Goal: Task Accomplishment & Management: Use online tool/utility

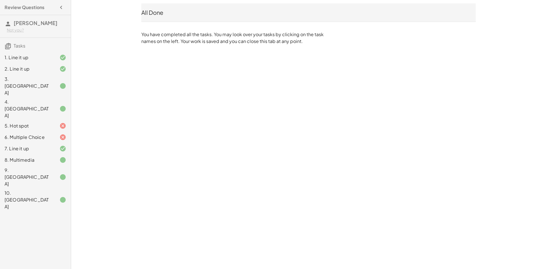
click at [27, 27] on h3 "Sky Hamilton Not you?" at bounding box center [35, 26] width 71 height 22
click at [25, 22] on span "[PERSON_NAME]" at bounding box center [36, 23] width 44 height 7
click at [21, 54] on div "1. Line it up" at bounding box center [28, 57] width 46 height 7
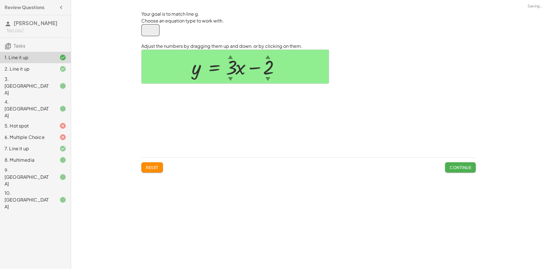
click at [33, 16] on h3 "Sky Hamilton Not you?" at bounding box center [35, 26] width 71 height 22
click at [38, 8] on h4 "Review Questions" at bounding box center [25, 7] width 40 height 7
click at [64, 7] on icon "button" at bounding box center [61, 7] width 7 height 7
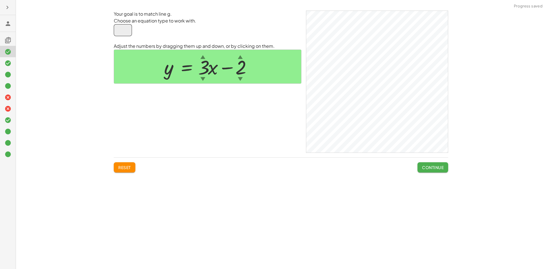
click at [0, 19] on h3 at bounding box center [8, 23] width 16 height 16
click at [10, 26] on icon at bounding box center [8, 23] width 7 height 7
click at [9, 13] on div at bounding box center [8, 134] width 16 height 269
click at [7, 10] on icon "button" at bounding box center [7, 7] width 7 height 7
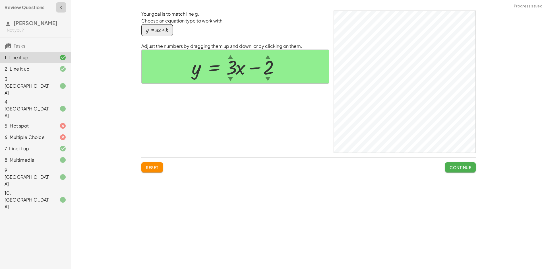
click at [7, 5] on h4 "Review Questions" at bounding box center [25, 7] width 40 height 7
click at [17, 24] on span "[PERSON_NAME]" at bounding box center [36, 23] width 44 height 7
click at [18, 49] on h3 "Tasks" at bounding box center [35, 44] width 71 height 12
click at [16, 44] on span "Tasks" at bounding box center [20, 46] width 12 height 6
click at [19, 26] on h3 "Sky Hamilton Not you?" at bounding box center [35, 26] width 71 height 22
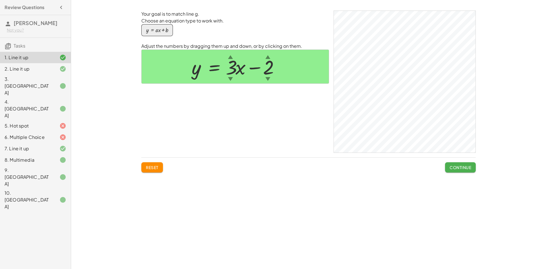
click at [17, 28] on div "Not you?" at bounding box center [36, 30] width 59 height 6
click at [24, 19] on h3 "Sky Hamilton Not you?" at bounding box center [35, 26] width 71 height 22
click at [31, 22] on span "[PERSON_NAME]" at bounding box center [36, 23] width 44 height 7
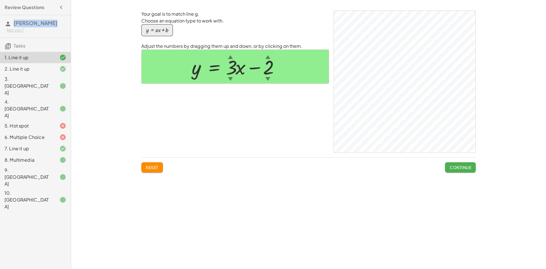
click at [31, 22] on span "[PERSON_NAME]" at bounding box center [36, 23] width 44 height 7
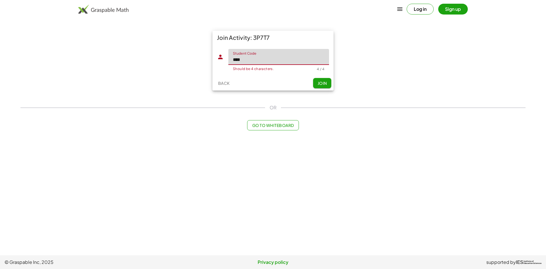
type input "****"
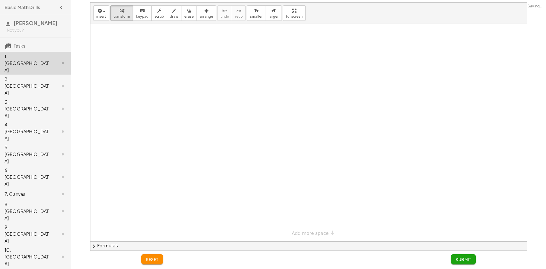
click at [25, 57] on div "1. [GEOGRAPHIC_DATA]" at bounding box center [28, 63] width 46 height 20
click at [29, 55] on div "1. [GEOGRAPHIC_DATA]" at bounding box center [28, 63] width 46 height 20
click at [136, 15] on span "keypad" at bounding box center [142, 17] width 13 height 4
click at [172, 9] on icon "button" at bounding box center [174, 10] width 4 height 7
drag, startPoint x: 179, startPoint y: 45, endPoint x: 195, endPoint y: 46, distance: 16.0
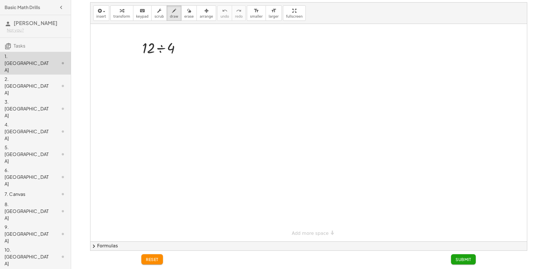
click at [195, 46] on div at bounding box center [308, 132] width 437 height 217
drag, startPoint x: 181, startPoint y: 52, endPoint x: 195, endPoint y: 51, distance: 13.7
click at [195, 51] on div at bounding box center [308, 132] width 437 height 217
drag, startPoint x: 201, startPoint y: 41, endPoint x: 201, endPoint y: 57, distance: 15.9
click at [201, 57] on div at bounding box center [308, 132] width 437 height 217
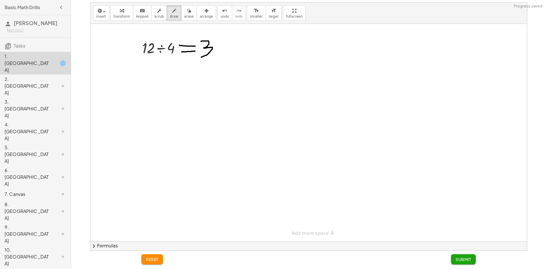
click at [467, 259] on span "Submit" at bounding box center [464, 259] width 16 height 5
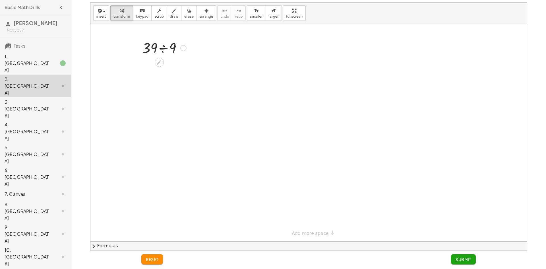
click at [179, 54] on div at bounding box center [164, 47] width 50 height 19
drag, startPoint x: 184, startPoint y: 67, endPoint x: 207, endPoint y: 81, distance: 26.5
click at [216, 83] on div "· 39 ÷ 9 4.333 …" at bounding box center [308, 132] width 437 height 217
click at [164, 70] on div at bounding box center [164, 66] width 56 height 19
drag, startPoint x: 153, startPoint y: 81, endPoint x: 165, endPoint y: 83, distance: 12.4
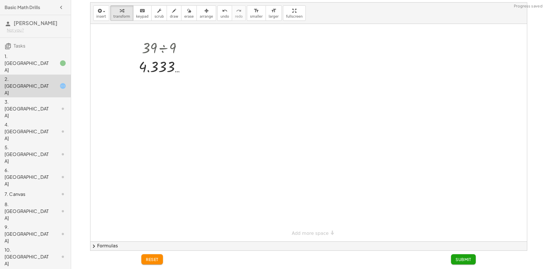
click at [165, 83] on div at bounding box center [308, 132] width 437 height 217
click at [187, 12] on icon "button" at bounding box center [189, 10] width 4 height 7
drag, startPoint x: 170, startPoint y: 73, endPoint x: 137, endPoint y: 71, distance: 33.3
click at [138, 71] on div at bounding box center [308, 132] width 437 height 217
drag, startPoint x: 135, startPoint y: 70, endPoint x: 149, endPoint y: 71, distance: 14.5
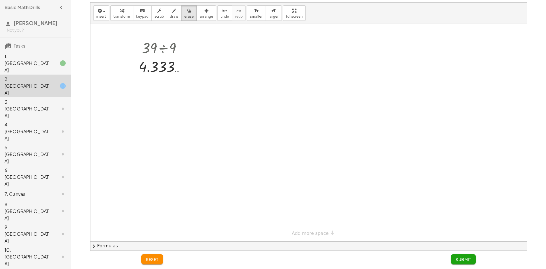
click at [148, 70] on div at bounding box center [308, 132] width 437 height 217
click at [153, 259] on span "reset" at bounding box center [152, 259] width 13 height 5
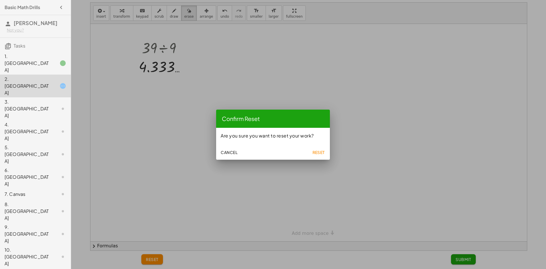
click at [317, 149] on button "Reset" at bounding box center [319, 152] width 18 height 10
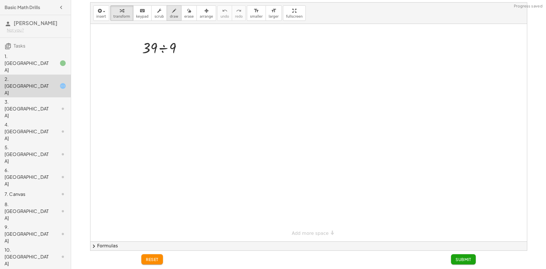
click at [170, 15] on span "draw" at bounding box center [174, 17] width 9 height 4
drag, startPoint x: 182, startPoint y: 45, endPoint x: 190, endPoint y: 44, distance: 8.4
click at [190, 44] on div at bounding box center [308, 132] width 437 height 217
drag, startPoint x: 181, startPoint y: 51, endPoint x: 191, endPoint y: 52, distance: 9.7
click at [192, 52] on div at bounding box center [308, 132] width 437 height 217
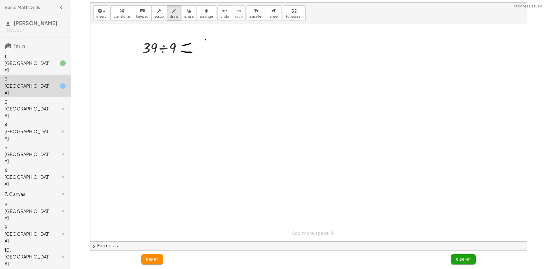
drag, startPoint x: 205, startPoint y: 40, endPoint x: 202, endPoint y: 57, distance: 17.9
click at [204, 57] on div at bounding box center [308, 132] width 437 height 217
drag, startPoint x: 207, startPoint y: 48, endPoint x: 197, endPoint y: 40, distance: 13.1
click at [197, 40] on div at bounding box center [308, 132] width 437 height 217
click at [208, 56] on div at bounding box center [308, 132] width 437 height 217
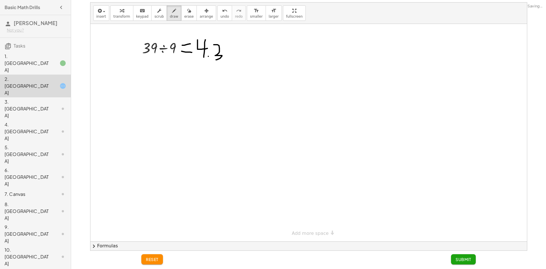
drag, startPoint x: 214, startPoint y: 45, endPoint x: 214, endPoint y: 58, distance: 13.4
click at [214, 60] on div at bounding box center [308, 132] width 437 height 217
drag, startPoint x: 228, startPoint y: 42, endPoint x: 222, endPoint y: 64, distance: 22.9
click at [222, 64] on div at bounding box center [308, 132] width 437 height 217
drag, startPoint x: 246, startPoint y: 42, endPoint x: 246, endPoint y: 62, distance: 20.5
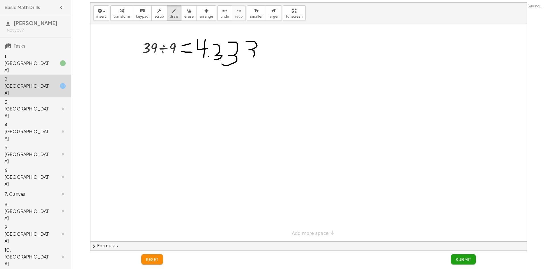
click at [246, 62] on div at bounding box center [308, 132] width 437 height 217
click at [459, 252] on div "reset Submit" at bounding box center [308, 260] width 341 height 18
click at [455, 256] on button "Submit" at bounding box center [463, 259] width 25 height 10
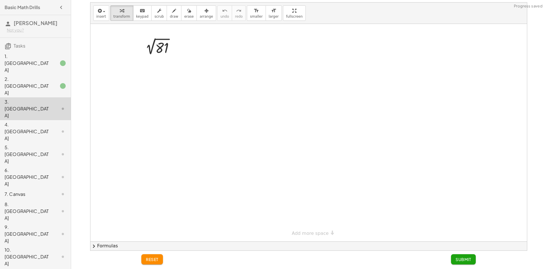
drag, startPoint x: 185, startPoint y: 42, endPoint x: 202, endPoint y: 46, distance: 17.9
click at [202, 46] on div at bounding box center [308, 132] width 437 height 217
drag, startPoint x: 189, startPoint y: 43, endPoint x: 194, endPoint y: 44, distance: 5.8
click at [194, 44] on div "2 √ 81 2 √ 81" at bounding box center [308, 132] width 437 height 217
drag, startPoint x: 191, startPoint y: 45, endPoint x: 187, endPoint y: 46, distance: 4.0
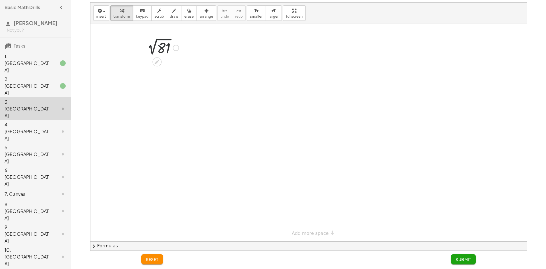
click at [187, 46] on div at bounding box center [308, 132] width 437 height 217
drag, startPoint x: 162, startPoint y: 16, endPoint x: 166, endPoint y: 16, distance: 3.7
click at [167, 16] on button "draw" at bounding box center [174, 12] width 15 height 15
drag, startPoint x: 179, startPoint y: 43, endPoint x: 189, endPoint y: 43, distance: 10.5
click at [189, 43] on div at bounding box center [308, 132] width 437 height 217
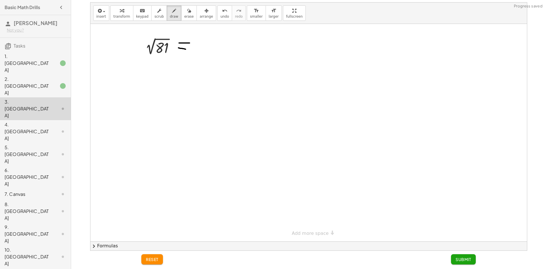
drag, startPoint x: 185, startPoint y: 49, endPoint x: 191, endPoint y: 49, distance: 5.1
click at [191, 49] on div at bounding box center [308, 132] width 437 height 217
drag, startPoint x: 200, startPoint y: 40, endPoint x: 208, endPoint y: 62, distance: 23.8
click at [208, 62] on div at bounding box center [308, 132] width 437 height 217
click at [187, 9] on button "erase" at bounding box center [189, 12] width 16 height 15
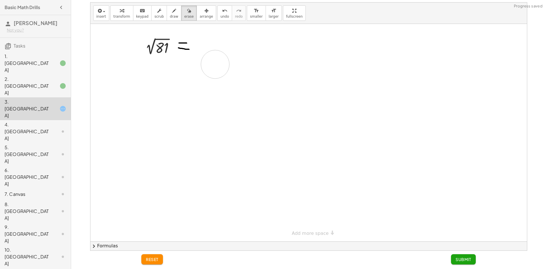
drag, startPoint x: 203, startPoint y: 36, endPoint x: 213, endPoint y: 63, distance: 28.8
click at [215, 65] on div at bounding box center [308, 132] width 437 height 217
click at [169, 19] on button "draw" at bounding box center [174, 12] width 15 height 15
drag, startPoint x: 198, startPoint y: 38, endPoint x: 197, endPoint y: 57, distance: 19.6
click at [197, 57] on div at bounding box center [308, 132] width 437 height 217
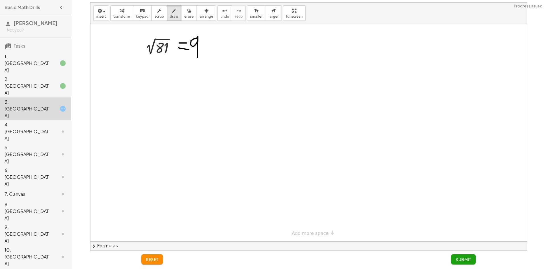
click at [469, 258] on span "Submit" at bounding box center [464, 259] width 16 height 5
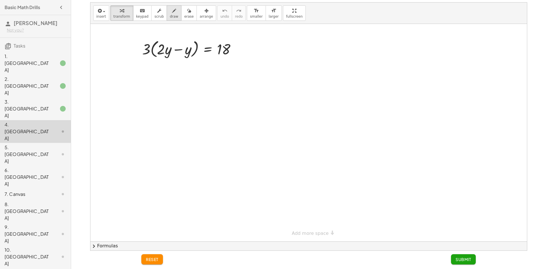
click at [168, 18] on button "draw" at bounding box center [174, 12] width 15 height 15
drag, startPoint x: 174, startPoint y: 92, endPoint x: 160, endPoint y: 113, distance: 24.7
click at [160, 113] on div at bounding box center [308, 132] width 437 height 217
drag, startPoint x: 167, startPoint y: 103, endPoint x: 161, endPoint y: 88, distance: 15.8
click at [161, 88] on div at bounding box center [308, 132] width 437 height 217
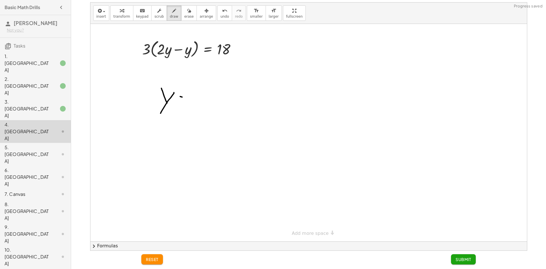
drag, startPoint x: 180, startPoint y: 96, endPoint x: 191, endPoint y: 100, distance: 11.8
click at [191, 100] on div at bounding box center [308, 132] width 437 height 217
drag, startPoint x: 175, startPoint y: 107, endPoint x: 187, endPoint y: 109, distance: 12.8
click at [187, 109] on div at bounding box center [308, 132] width 437 height 217
drag, startPoint x: 207, startPoint y: 108, endPoint x: 194, endPoint y: 109, distance: 12.9
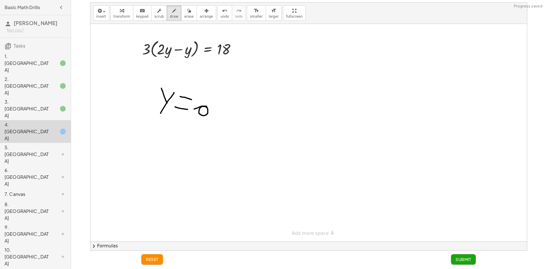
click at [194, 109] on div at bounding box center [308, 132] width 437 height 217
click at [199, 110] on div at bounding box center [308, 132] width 437 height 217
drag, startPoint x: 200, startPoint y: 110, endPoint x: 209, endPoint y: 103, distance: 11.9
click at [209, 102] on div at bounding box center [308, 132] width 437 height 217
click at [461, 255] on button "Submit" at bounding box center [463, 259] width 25 height 10
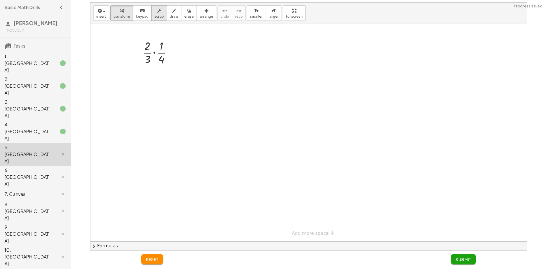
click at [159, 16] on button "scrub" at bounding box center [159, 12] width 16 height 15
click at [170, 15] on span "draw" at bounding box center [174, 17] width 9 height 4
drag, startPoint x: 171, startPoint y: 50, endPoint x: 189, endPoint y: 50, distance: 18.2
click at [189, 50] on div at bounding box center [308, 132] width 437 height 217
drag, startPoint x: 169, startPoint y: 57, endPoint x: 189, endPoint y: 58, distance: 20.2
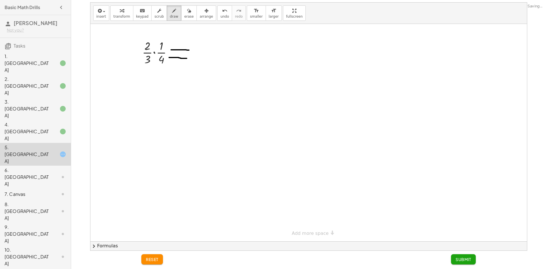
click at [188, 58] on div at bounding box center [308, 132] width 437 height 217
drag, startPoint x: 203, startPoint y: 44, endPoint x: 204, endPoint y: 54, distance: 9.8
click at [204, 54] on div at bounding box center [308, 132] width 437 height 217
click at [184, 12] on div "button" at bounding box center [188, 10] width 9 height 7
drag, startPoint x: 205, startPoint y: 40, endPoint x: 213, endPoint y: 55, distance: 16.0
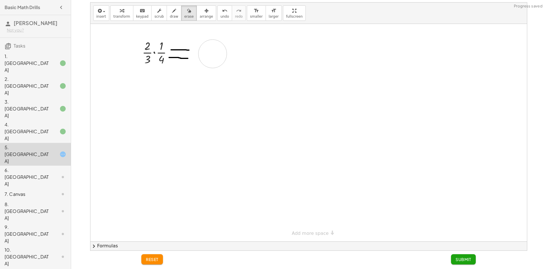
click at [213, 55] on div at bounding box center [308, 132] width 437 height 217
click at [170, 11] on div "button" at bounding box center [174, 10] width 9 height 7
drag, startPoint x: 205, startPoint y: 41, endPoint x: 206, endPoint y: 48, distance: 6.6
click at [206, 48] on div at bounding box center [308, 132] width 437 height 217
drag, startPoint x: 204, startPoint y: 42, endPoint x: 206, endPoint y: 51, distance: 9.0
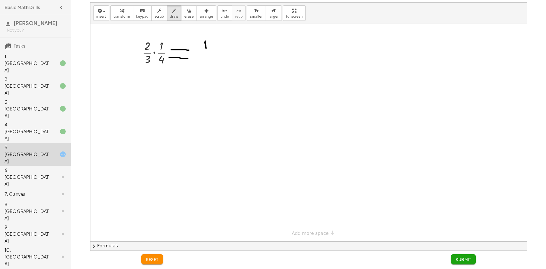
click at [206, 51] on div at bounding box center [308, 132] width 437 height 217
drag, startPoint x: 205, startPoint y: 42, endPoint x: 201, endPoint y: 46, distance: 5.1
click at [203, 45] on div at bounding box center [308, 132] width 437 height 217
drag, startPoint x: 201, startPoint y: 54, endPoint x: 212, endPoint y: 53, distance: 10.8
click at [212, 53] on div at bounding box center [308, 132] width 437 height 217
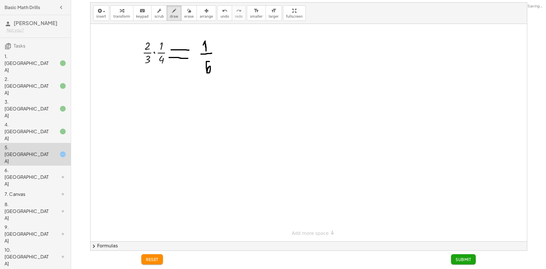
drag, startPoint x: 209, startPoint y: 67, endPoint x: 209, endPoint y: 61, distance: 6.0
click at [209, 61] on div at bounding box center [308, 132] width 437 height 217
click at [461, 257] on span "Submit" at bounding box center [464, 259] width 16 height 5
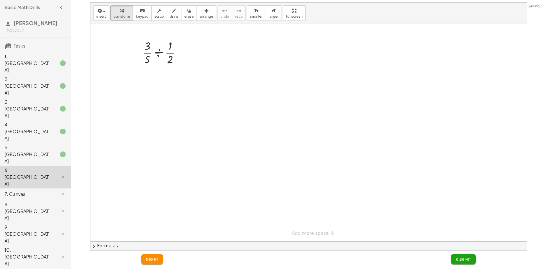
click at [284, 101] on div at bounding box center [308, 132] width 437 height 217
click at [170, 16] on span "draw" at bounding box center [174, 17] width 9 height 4
drag, startPoint x: 147, startPoint y: 87, endPoint x: 148, endPoint y: 104, distance: 16.8
click at [148, 102] on div at bounding box center [308, 132] width 437 height 217
drag, startPoint x: 149, startPoint y: 110, endPoint x: 167, endPoint y: 110, distance: 18.2
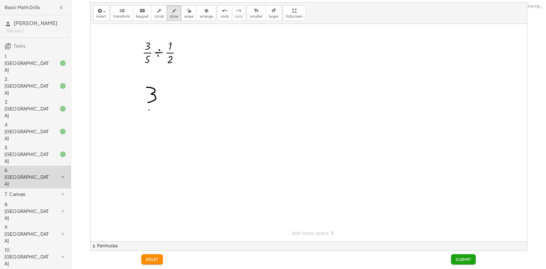
click at [167, 110] on div at bounding box center [308, 132] width 437 height 217
drag, startPoint x: 158, startPoint y: 119, endPoint x: 164, endPoint y: 123, distance: 7.1
click at [149, 133] on div at bounding box center [308, 132] width 437 height 217
drag, startPoint x: 183, startPoint y: 111, endPoint x: 193, endPoint y: 112, distance: 10.5
click at [193, 112] on div at bounding box center [308, 132] width 437 height 217
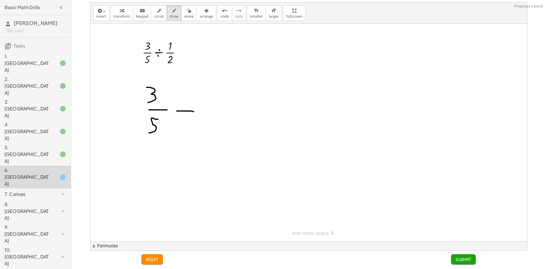
click at [183, 104] on div at bounding box center [308, 132] width 437 height 217
click at [184, 119] on div at bounding box center [308, 132] width 437 height 217
drag, startPoint x: 202, startPoint y: 98, endPoint x: 230, endPoint y: 109, distance: 29.7
click at [230, 109] on div at bounding box center [308, 132] width 437 height 217
drag, startPoint x: 202, startPoint y: 114, endPoint x: 235, endPoint y: 117, distance: 32.5
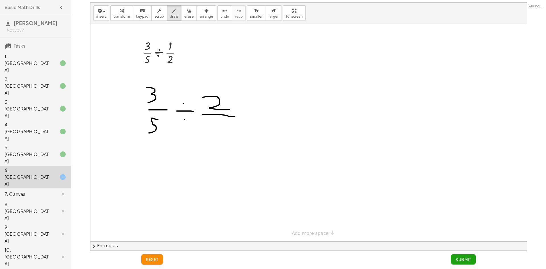
click at [235, 117] on div at bounding box center [308, 132] width 437 height 217
drag, startPoint x: 215, startPoint y: 125, endPoint x: 218, endPoint y: 141, distance: 16.7
click at [218, 141] on div at bounding box center [308, 132] width 437 height 217
drag, startPoint x: 215, startPoint y: 125, endPoint x: 212, endPoint y: 130, distance: 5.4
click at [212, 130] on div at bounding box center [308, 132] width 437 height 217
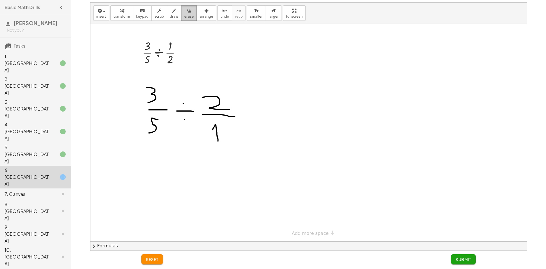
click at [184, 18] on span "erase" at bounding box center [188, 17] width 9 height 4
drag, startPoint x: 190, startPoint y: 106, endPoint x: 185, endPoint y: 114, distance: 9.8
click at [185, 114] on div at bounding box center [308, 132] width 437 height 217
click at [170, 12] on div "button" at bounding box center [174, 10] width 9 height 7
drag, startPoint x: 193, startPoint y: 101, endPoint x: 180, endPoint y: 117, distance: 20.0
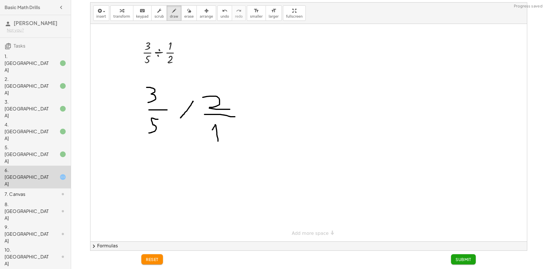
click at [180, 118] on div at bounding box center [308, 132] width 437 height 217
drag, startPoint x: 181, startPoint y: 100, endPoint x: 193, endPoint y: 117, distance: 20.1
click at [193, 117] on div at bounding box center [308, 132] width 437 height 217
drag, startPoint x: 261, startPoint y: 110, endPoint x: 265, endPoint y: 110, distance: 3.7
click at [265, 110] on div at bounding box center [308, 132] width 437 height 217
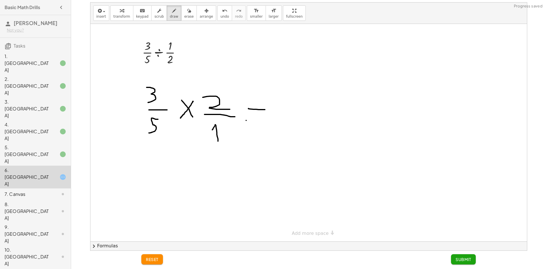
drag, startPoint x: 246, startPoint y: 120, endPoint x: 262, endPoint y: 121, distance: 16.2
click at [262, 120] on div at bounding box center [308, 132] width 437 height 217
drag, startPoint x: 278, startPoint y: 104, endPoint x: 281, endPoint y: 94, distance: 10.3
click at [281, 94] on div at bounding box center [308, 132] width 437 height 217
click at [187, 12] on icon "button" at bounding box center [189, 10] width 4 height 7
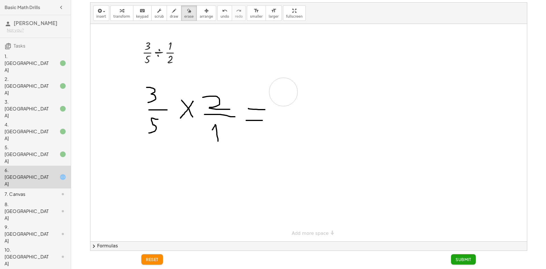
drag, startPoint x: 285, startPoint y: 60, endPoint x: 263, endPoint y: 36, distance: 32.9
click at [284, 72] on div at bounding box center [308, 132] width 437 height 217
click at [170, 15] on span "draw" at bounding box center [174, 17] width 9 height 4
drag, startPoint x: 281, startPoint y: 101, endPoint x: 288, endPoint y: 94, distance: 9.7
click at [288, 94] on div at bounding box center [308, 132] width 437 height 217
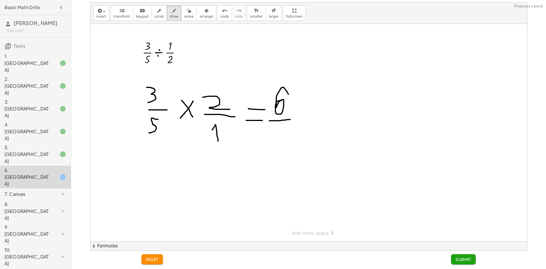
drag, startPoint x: 269, startPoint y: 121, endPoint x: 290, endPoint y: 121, distance: 20.2
click at [290, 119] on div at bounding box center [308, 132] width 437 height 217
drag, startPoint x: 282, startPoint y: 126, endPoint x: 275, endPoint y: 143, distance: 17.9
click at [275, 143] on div at bounding box center [308, 132] width 437 height 217
click at [460, 262] on button "Submit" at bounding box center [463, 259] width 25 height 10
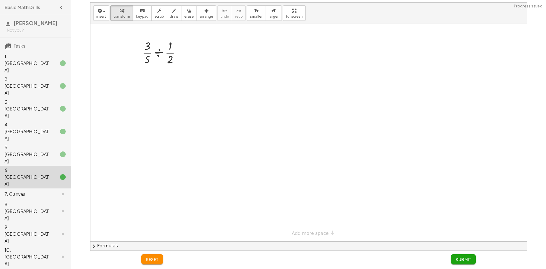
click at [44, 222] on div "7. Canvas" at bounding box center [35, 233] width 71 height 23
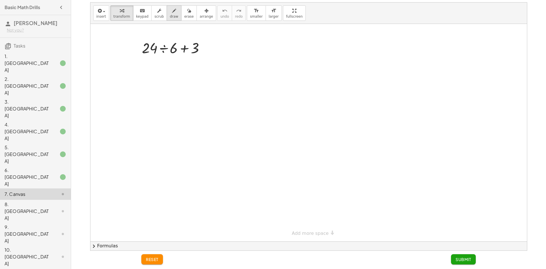
click at [173, 15] on button "draw" at bounding box center [174, 12] width 15 height 15
drag, startPoint x: 204, startPoint y: 44, endPoint x: 213, endPoint y: 45, distance: 8.8
click at [213, 45] on div at bounding box center [308, 132] width 437 height 217
drag, startPoint x: 204, startPoint y: 50, endPoint x: 217, endPoint y: 49, distance: 13.4
click at [216, 49] on div at bounding box center [308, 132] width 437 height 217
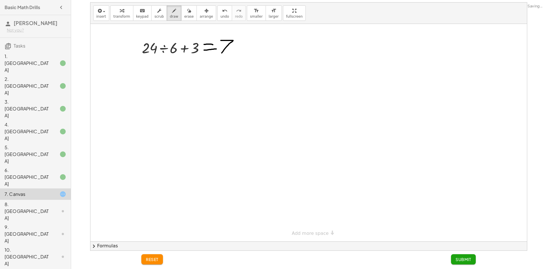
drag, startPoint x: 221, startPoint y: 40, endPoint x: 221, endPoint y: 53, distance: 12.8
click at [221, 53] on div at bounding box center [308, 132] width 437 height 217
click at [471, 263] on button "Submit" at bounding box center [463, 259] width 25 height 10
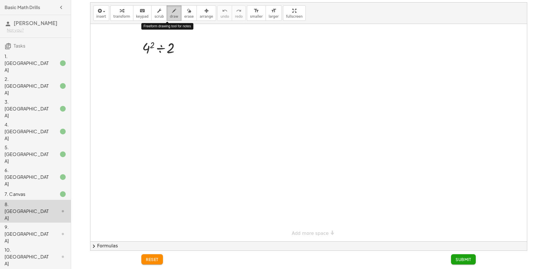
click at [170, 17] on span "draw" at bounding box center [174, 17] width 9 height 4
drag, startPoint x: 181, startPoint y: 43, endPoint x: 188, endPoint y: 44, distance: 6.6
click at [188, 43] on div at bounding box center [308, 132] width 437 height 217
drag, startPoint x: 180, startPoint y: 52, endPoint x: 190, endPoint y: 51, distance: 10.0
click at [189, 51] on div at bounding box center [308, 132] width 437 height 217
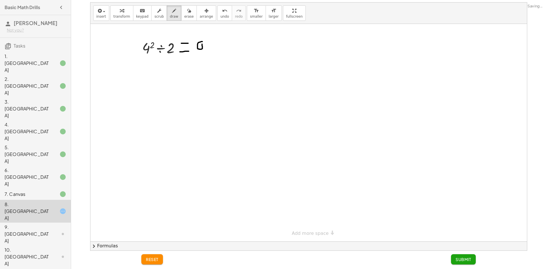
drag, startPoint x: 202, startPoint y: 42, endPoint x: 199, endPoint y: 42, distance: 3.1
click at [199, 42] on div at bounding box center [308, 132] width 437 height 217
click at [199, 49] on div at bounding box center [308, 132] width 437 height 217
click at [457, 263] on button "Submit" at bounding box center [463, 259] width 25 height 10
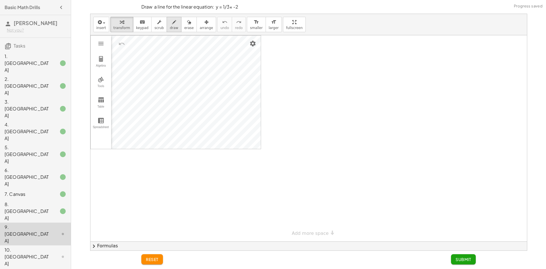
click at [170, 29] on span "draw" at bounding box center [174, 28] width 9 height 4
click at [186, 121] on div at bounding box center [308, 138] width 437 height 206
click at [229, 107] on div at bounding box center [308, 138] width 437 height 206
click at [144, 135] on div at bounding box center [308, 138] width 437 height 206
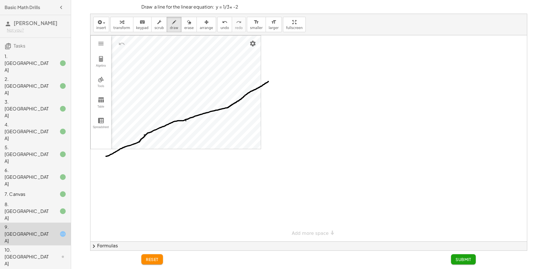
drag, startPoint x: 106, startPoint y: 156, endPoint x: 269, endPoint y: 81, distance: 179.1
click at [269, 81] on div at bounding box center [308, 138] width 437 height 206
drag, startPoint x: 269, startPoint y: 80, endPoint x: 277, endPoint y: 74, distance: 9.8
click at [277, 74] on div at bounding box center [308, 138] width 437 height 206
click at [187, 24] on icon "button" at bounding box center [189, 22] width 4 height 7
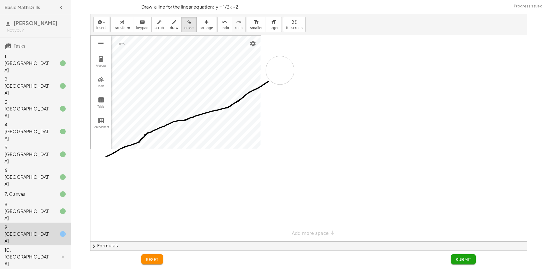
drag, startPoint x: 275, startPoint y: 67, endPoint x: 280, endPoint y: 70, distance: 5.9
click at [280, 70] on div at bounding box center [308, 138] width 437 height 206
click at [167, 26] on button "draw" at bounding box center [174, 24] width 15 height 15
drag, startPoint x: 268, startPoint y: 82, endPoint x: 275, endPoint y: 78, distance: 8.1
click at [275, 78] on div at bounding box center [308, 138] width 437 height 206
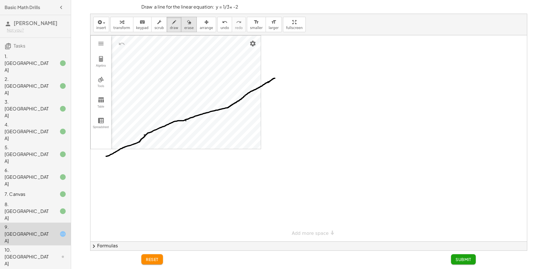
click at [187, 21] on button "erase" at bounding box center [189, 24] width 16 height 15
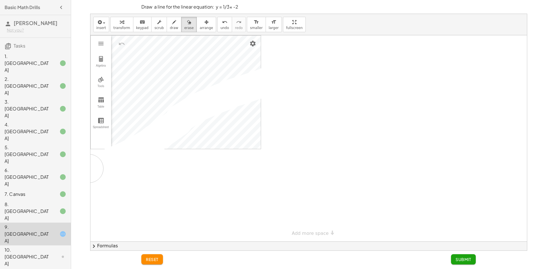
drag, startPoint x: 299, startPoint y: 71, endPoint x: 89, endPoint y: 168, distance: 231.6
click at [89, 168] on div "insert select one: Math Expression Function Text Youtube Video Graphing Geometr…" at bounding box center [308, 132] width 471 height 237
click at [170, 26] on span "draw" at bounding box center [174, 28] width 9 height 4
click at [186, 121] on div at bounding box center [308, 138] width 437 height 206
click at [229, 107] on div at bounding box center [308, 138] width 437 height 206
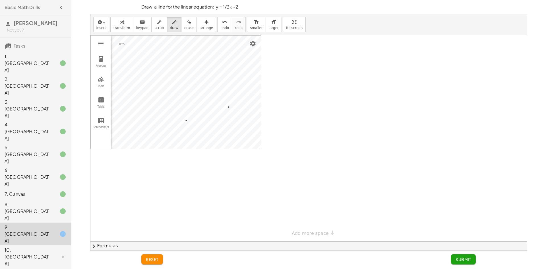
click at [271, 92] on div at bounding box center [308, 138] width 437 height 206
click at [101, 135] on div at bounding box center [308, 138] width 437 height 206
drag, startPoint x: 94, startPoint y: 138, endPoint x: 271, endPoint y: 92, distance: 183.3
click at [271, 92] on div at bounding box center [308, 138] width 437 height 206
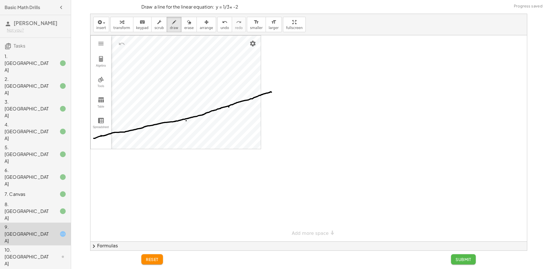
click at [458, 256] on button "Submit" at bounding box center [463, 259] width 25 height 10
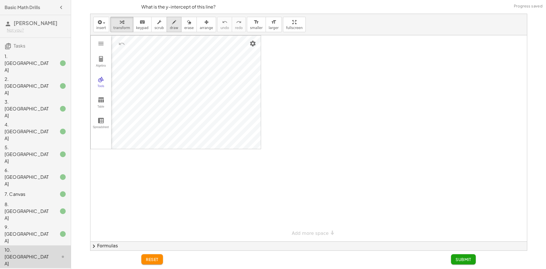
drag, startPoint x: 158, startPoint y: 26, endPoint x: 164, endPoint y: 28, distance: 6.1
click at [159, 26] on button "scrub" at bounding box center [159, 24] width 16 height 15
click at [170, 28] on span "draw" at bounding box center [174, 28] width 9 height 4
drag, startPoint x: 324, startPoint y: 74, endPoint x: 325, endPoint y: 103, distance: 29.3
click at [325, 103] on div at bounding box center [308, 138] width 437 height 206
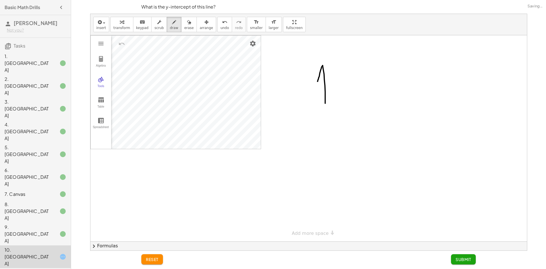
drag, startPoint x: 323, startPoint y: 66, endPoint x: 317, endPoint y: 82, distance: 17.1
click at [317, 82] on div at bounding box center [308, 138] width 437 height 206
drag, startPoint x: 349, startPoint y: 100, endPoint x: 348, endPoint y: 105, distance: 4.9
click at [348, 108] on div at bounding box center [308, 138] width 437 height 206
click at [351, 79] on div at bounding box center [308, 138] width 437 height 206
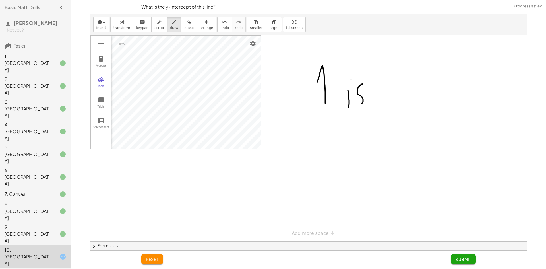
drag, startPoint x: 362, startPoint y: 84, endPoint x: 356, endPoint y: 106, distance: 23.1
click at [356, 106] on div at bounding box center [308, 138] width 437 height 206
drag, startPoint x: 397, startPoint y: 79, endPoint x: 395, endPoint y: 108, distance: 28.6
click at [395, 108] on div at bounding box center [308, 138] width 437 height 206
drag, startPoint x: 390, startPoint y: 94, endPoint x: 408, endPoint y: 94, distance: 17.9
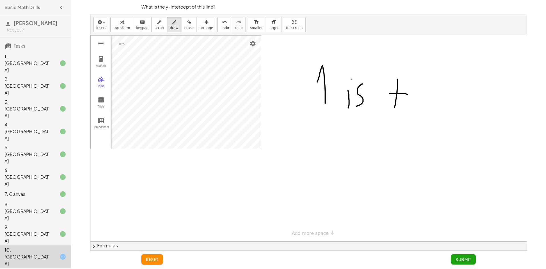
click at [408, 94] on div at bounding box center [308, 138] width 437 height 206
drag, startPoint x: 416, startPoint y: 79, endPoint x: 423, endPoint y: 109, distance: 30.8
click at [423, 109] on div at bounding box center [308, 138] width 437 height 206
drag, startPoint x: 435, startPoint y: 92, endPoint x: 430, endPoint y: 101, distance: 10.2
click at [434, 99] on div at bounding box center [308, 138] width 437 height 206
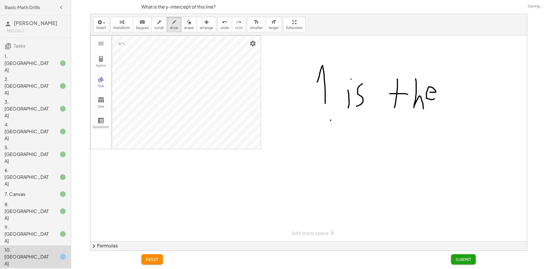
drag, startPoint x: 331, startPoint y: 120, endPoint x: 314, endPoint y: 145, distance: 29.4
click at [314, 145] on div at bounding box center [308, 138] width 437 height 206
drag, startPoint x: 323, startPoint y: 132, endPoint x: 327, endPoint y: 128, distance: 5.6
click at [319, 123] on div at bounding box center [308, 138] width 437 height 206
drag, startPoint x: 333, startPoint y: 135, endPoint x: 343, endPoint y: 135, distance: 10.5
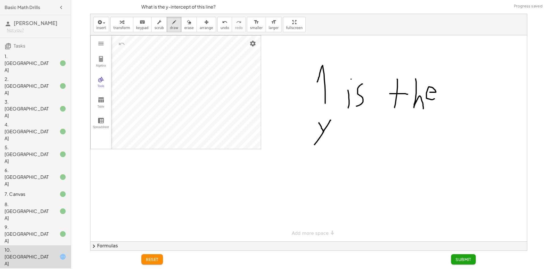
click at [343, 135] on div at bounding box center [308, 138] width 437 height 206
drag, startPoint x: 353, startPoint y: 142, endPoint x: 352, endPoint y: 148, distance: 5.7
click at [352, 148] on div at bounding box center [308, 138] width 437 height 206
click at [352, 123] on div at bounding box center [308, 138] width 437 height 206
drag, startPoint x: 359, startPoint y: 128, endPoint x: 367, endPoint y: 152, distance: 24.5
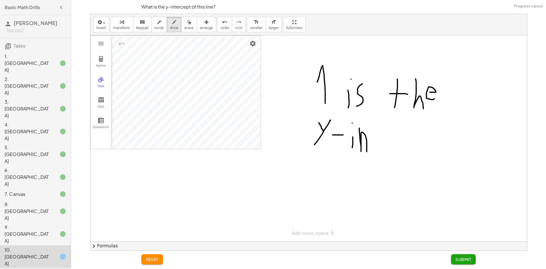
click at [367, 152] on div at bounding box center [308, 138] width 437 height 206
click at [374, 149] on div at bounding box center [308, 138] width 437 height 206
drag, startPoint x: 373, startPoint y: 140, endPoint x: 380, endPoint y: 141, distance: 6.9
click at [380, 141] on div at bounding box center [308, 138] width 437 height 206
drag, startPoint x: 390, startPoint y: 141, endPoint x: 401, endPoint y: 147, distance: 12.6
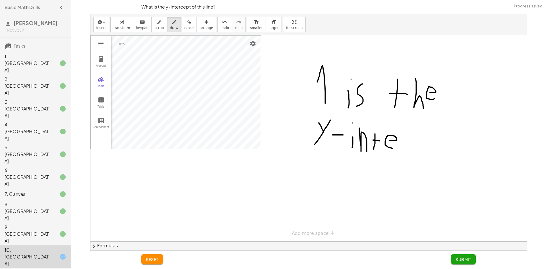
click at [399, 148] on div at bounding box center [308, 138] width 437 height 206
drag, startPoint x: 403, startPoint y: 133, endPoint x: 413, endPoint y: 136, distance: 11.3
click at [411, 134] on div at bounding box center [308, 138] width 437 height 206
drag, startPoint x: 419, startPoint y: 133, endPoint x: 421, endPoint y: 144, distance: 10.6
click at [421, 144] on div at bounding box center [308, 138] width 437 height 206
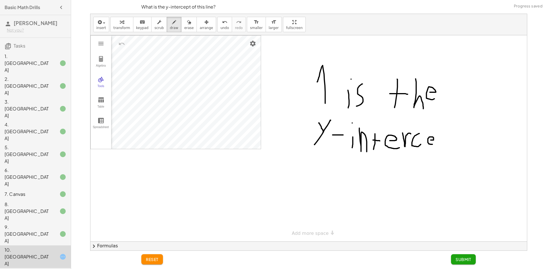
drag, startPoint x: 431, startPoint y: 140, endPoint x: 432, endPoint y: 144, distance: 4.4
click at [432, 144] on div at bounding box center [308, 138] width 437 height 206
drag, startPoint x: 438, startPoint y: 131, endPoint x: 438, endPoint y: 146, distance: 15.1
click at [438, 146] on div at bounding box center [308, 138] width 437 height 206
drag, startPoint x: 439, startPoint y: 131, endPoint x: 447, endPoint y: 136, distance: 9.7
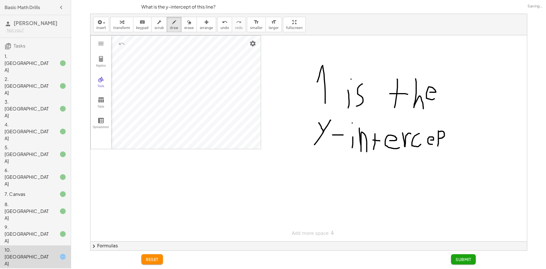
click at [439, 138] on div at bounding box center [308, 138] width 437 height 206
drag, startPoint x: 455, startPoint y: 131, endPoint x: 454, endPoint y: 154, distance: 22.8
click at [454, 154] on div at bounding box center [308, 138] width 437 height 206
drag, startPoint x: 455, startPoint y: 141, endPoint x: 464, endPoint y: 140, distance: 9.1
click at [464, 140] on div at bounding box center [308, 138] width 437 height 206
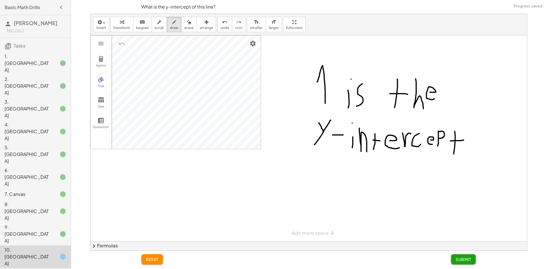
click at [457, 255] on button "Submit" at bounding box center [463, 259] width 25 height 10
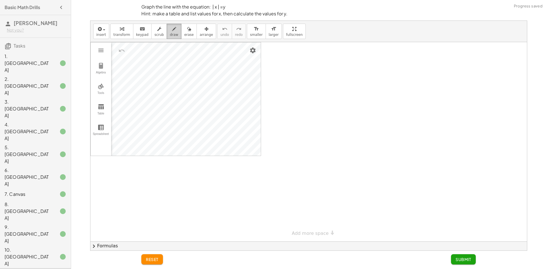
click at [170, 31] on div "button" at bounding box center [174, 28] width 9 height 7
click at [185, 99] on div at bounding box center [308, 141] width 437 height 199
click at [200, 84] on div at bounding box center [308, 141] width 437 height 199
click at [171, 85] on div at bounding box center [308, 141] width 437 height 199
click at [158, 71] on div at bounding box center [308, 141] width 437 height 199
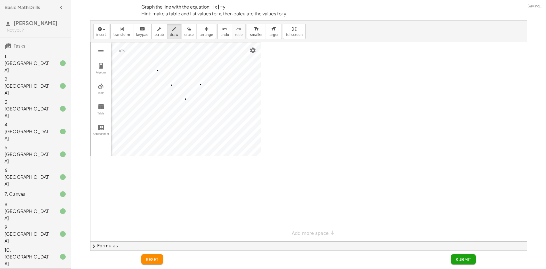
click at [214, 71] on div at bounding box center [308, 141] width 437 height 199
click at [229, 57] on div at bounding box center [308, 141] width 437 height 199
click at [143, 56] on div at bounding box center [308, 141] width 437 height 199
click at [242, 42] on div at bounding box center [308, 141] width 437 height 199
click at [129, 43] on div at bounding box center [308, 141] width 437 height 199
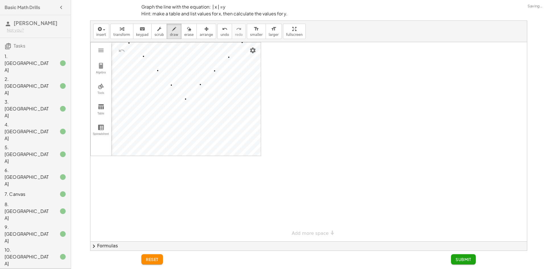
drag, startPoint x: 127, startPoint y: 42, endPoint x: 131, endPoint y: 44, distance: 5.1
click at [131, 44] on div "insert select one: Math Expression Function Text Youtube Video Graphing Geometr…" at bounding box center [308, 136] width 437 height 230
drag, startPoint x: 129, startPoint y: 43, endPoint x: 187, endPoint y: 100, distance: 81.3
click at [187, 100] on div at bounding box center [308, 141] width 437 height 199
drag, startPoint x: 186, startPoint y: 100, endPoint x: 243, endPoint y: 43, distance: 80.3
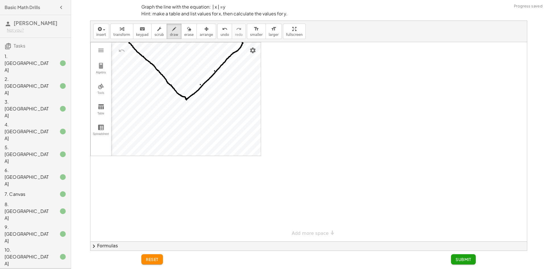
click at [243, 43] on div at bounding box center [308, 141] width 437 height 199
click at [466, 256] on button "Submit" at bounding box center [463, 259] width 25 height 10
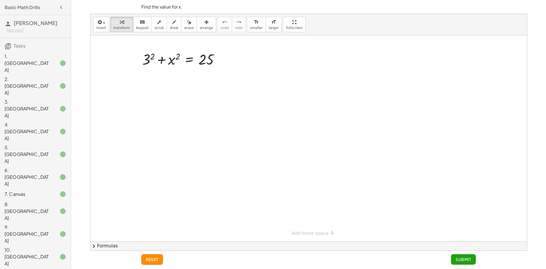
click at [167, 22] on button "draw" at bounding box center [174, 24] width 15 height 15
drag, startPoint x: 218, startPoint y: 110, endPoint x: 205, endPoint y: 116, distance: 14.5
click at [203, 127] on div at bounding box center [308, 138] width 437 height 206
drag, startPoint x: 207, startPoint y: 108, endPoint x: 221, endPoint y: 128, distance: 23.8
click at [221, 127] on div at bounding box center [308, 138] width 437 height 206
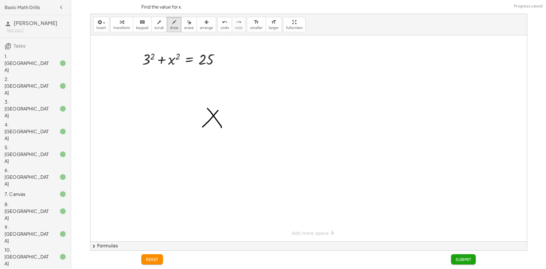
click at [246, 115] on div at bounding box center [308, 138] width 437 height 206
drag, startPoint x: 244, startPoint y: 123, endPoint x: 249, endPoint y: 122, distance: 4.8
click at [246, 123] on div at bounding box center [308, 138] width 437 height 206
drag, startPoint x: 268, startPoint y: 102, endPoint x: 266, endPoint y: 129, distance: 27.7
click at [264, 132] on div at bounding box center [308, 138] width 437 height 206
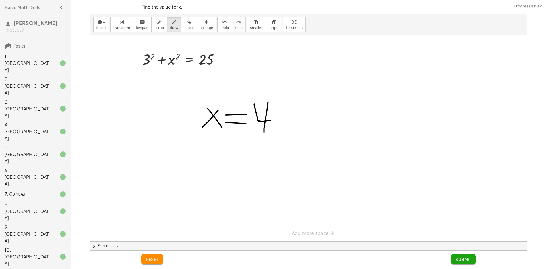
drag, startPoint x: 263, startPoint y: 121, endPoint x: 254, endPoint y: 104, distance: 19.7
click at [254, 104] on div at bounding box center [308, 138] width 437 height 206
click at [463, 261] on span "Submit" at bounding box center [464, 259] width 16 height 5
